Goal: Information Seeking & Learning: Learn about a topic

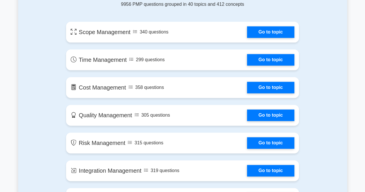
scroll to position [326, 0]
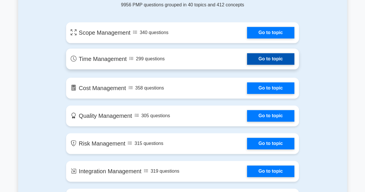
click at [255, 59] on link "Go to topic" at bounding box center [270, 59] width 47 height 12
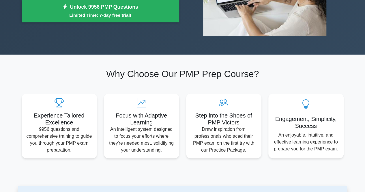
scroll to position [0, 0]
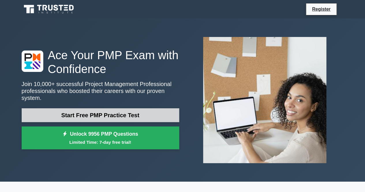
click at [84, 111] on link "Start Free PMP Practice Test" at bounding box center [100, 115] width 157 height 14
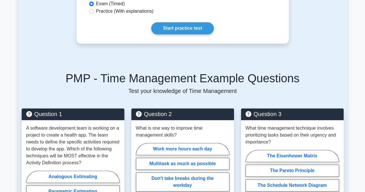
scroll to position [353, 0]
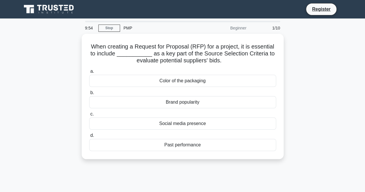
click at [115, 23] on div "9:54 Stop PMP Beginner 1/10" at bounding box center [183, 28] width 202 height 12
click at [111, 29] on link "Stop" at bounding box center [109, 28] width 22 height 7
